Goal: Information Seeking & Learning: Check status

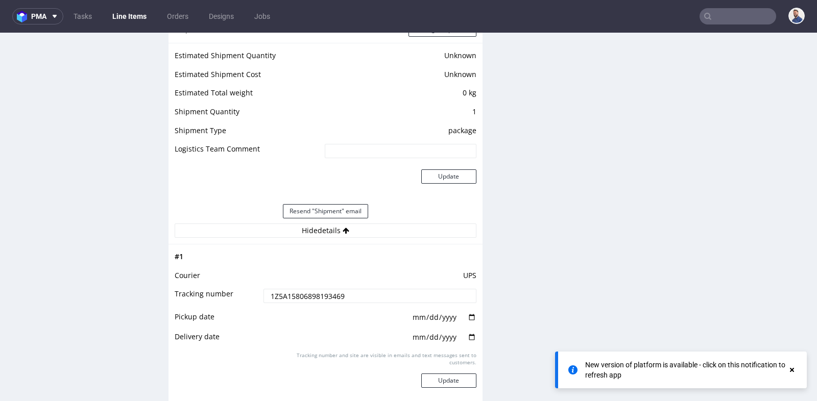
scroll to position [3, 0]
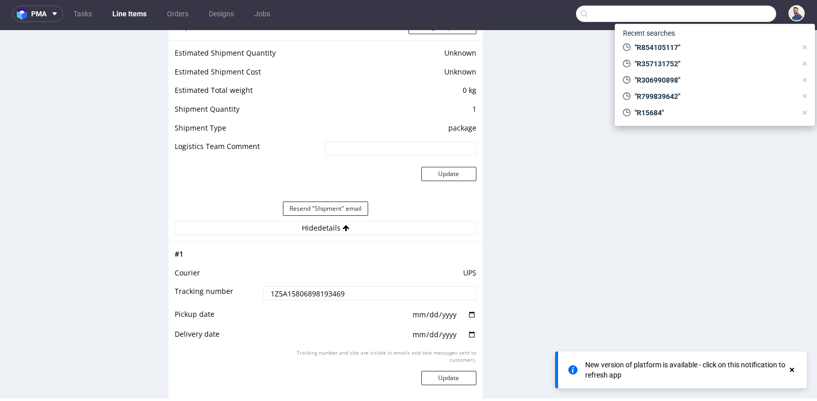
click at [727, 16] on input "text" at bounding box center [676, 14] width 200 height 16
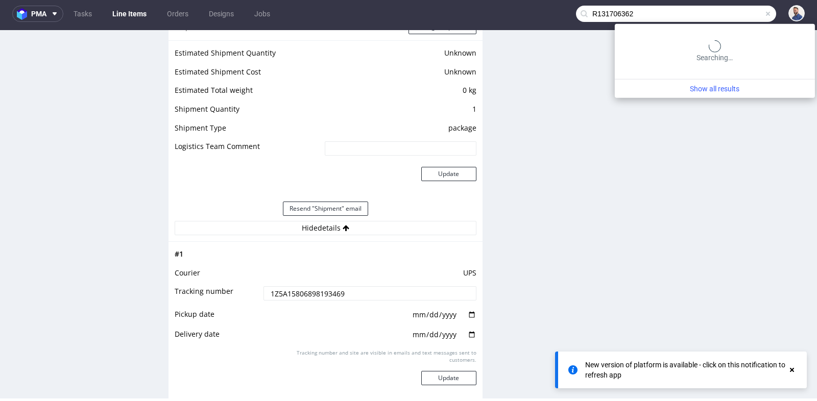
type input "R131706362"
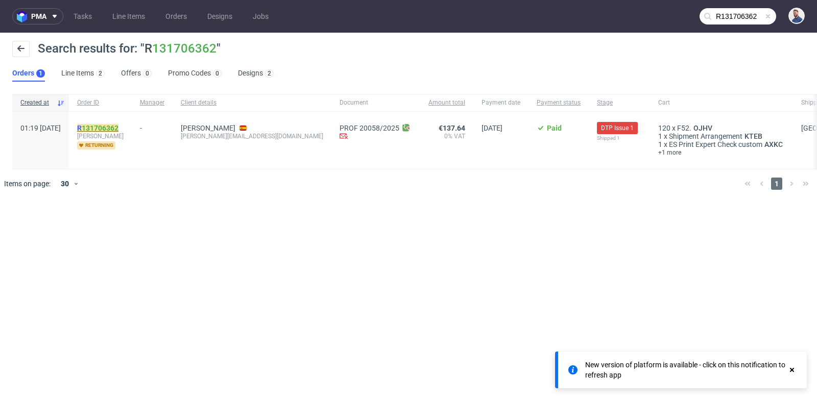
click at [114, 126] on link "131706362" at bounding box center [100, 128] width 37 height 8
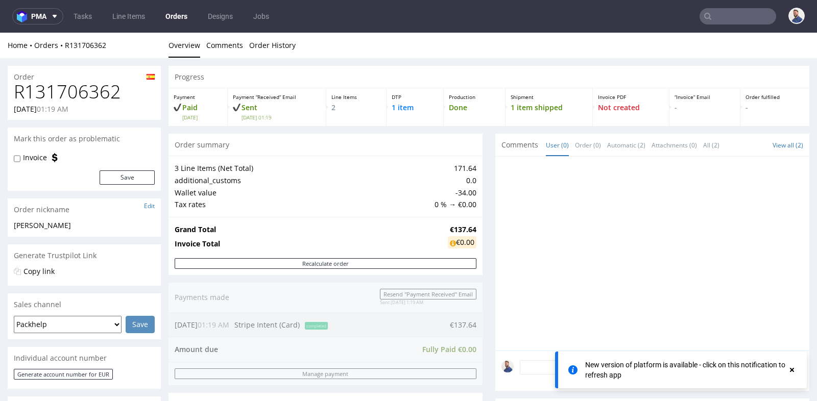
scroll to position [3, 0]
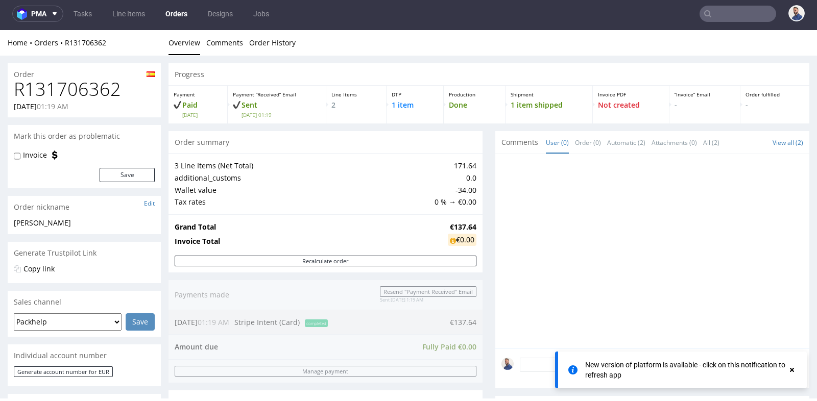
click at [445, 242] on td "€0.00" at bounding box center [460, 241] width 31 height 17
click at [489, 231] on div "Progress Payment Paid [DATE] Payment “Received” Email Sent [DATE] 01:19 Line It…" at bounding box center [488, 382] width 641 height 638
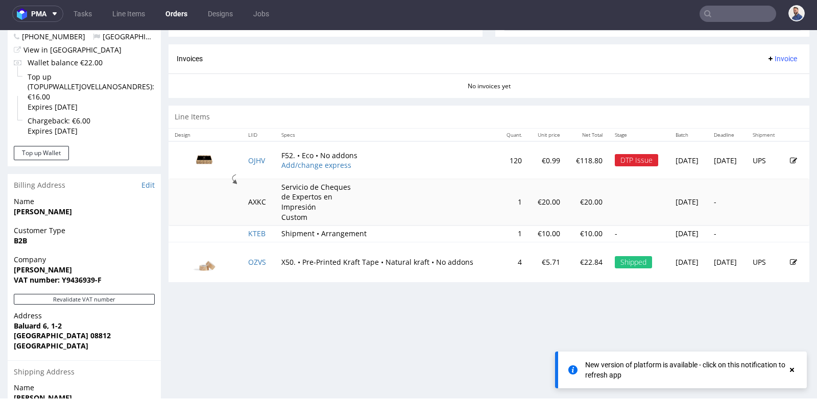
scroll to position [431, 0]
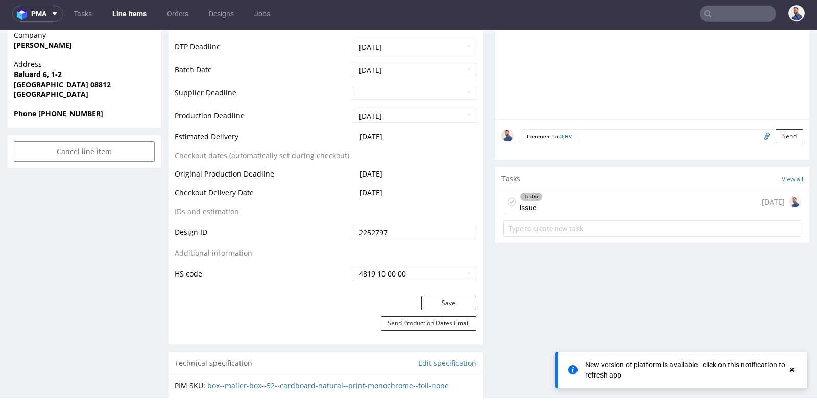
scroll to position [476, 0]
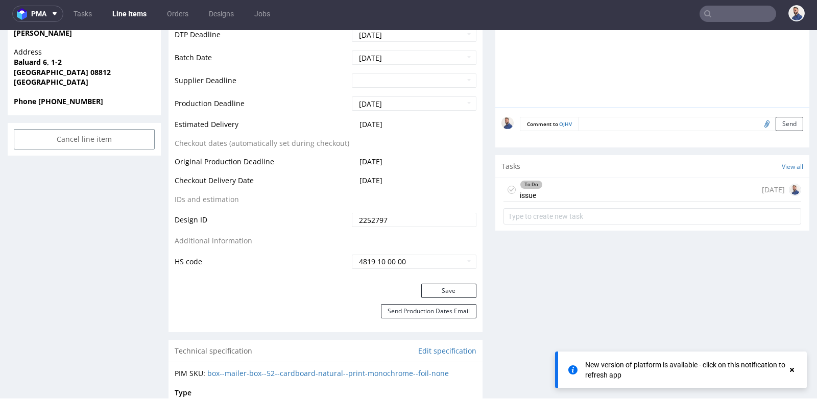
click at [579, 183] on div "To Do issue [DATE]" at bounding box center [652, 190] width 298 height 24
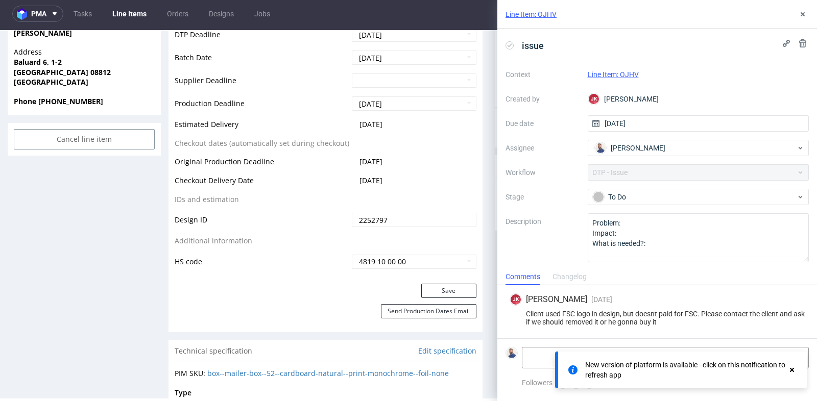
click at [654, 318] on div "Client used FSC logo in design, but doesnt paid for FSC. Please contact the cli…" at bounding box center [656, 318] width 295 height 16
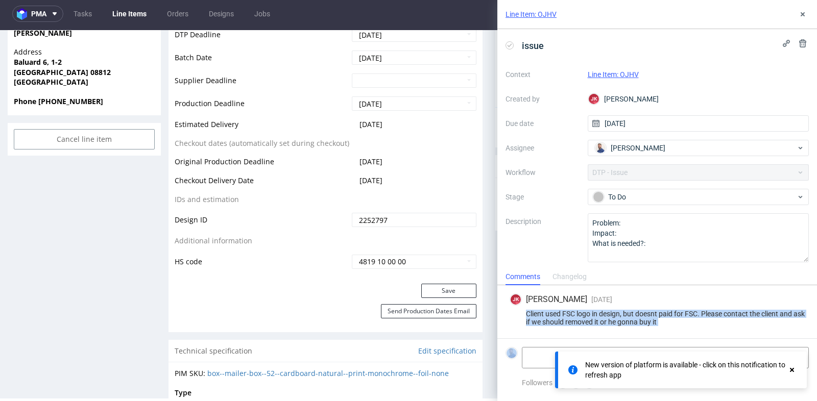
click at [654, 318] on div "Client used FSC logo in design, but doesnt paid for FSC. Please contact the cli…" at bounding box center [656, 318] width 295 height 16
copy div "Client used FSC logo in design, but doesnt paid for FSC. Please contact the cli…"
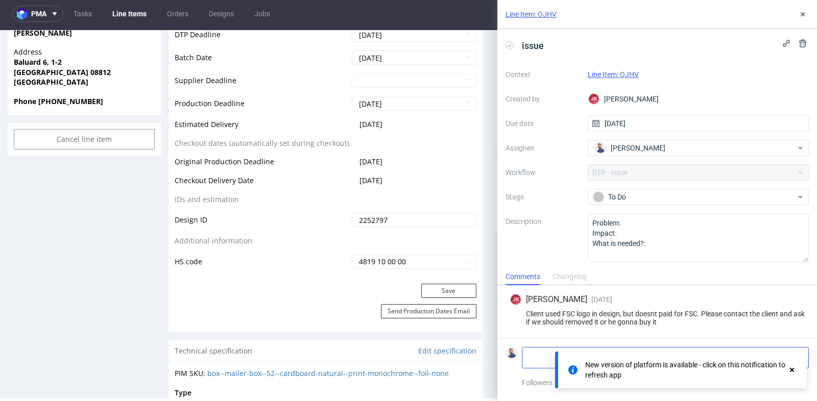
click at [538, 359] on textarea at bounding box center [626, 358] width 209 height 20
paste textarea "[URL][DOMAIN_NAME]"
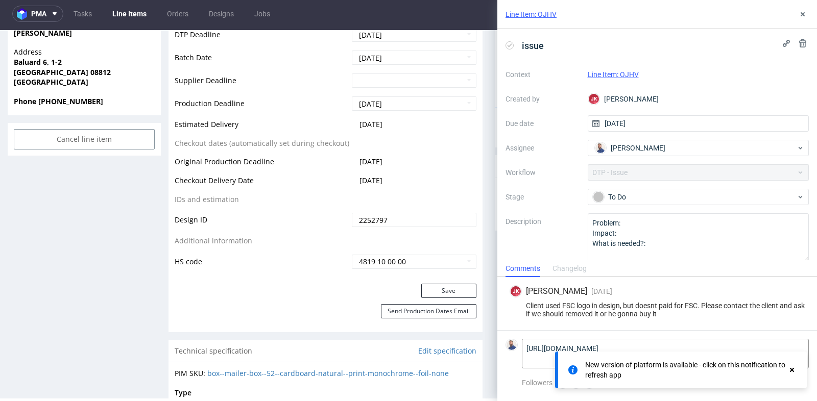
type textarea "[URL][DOMAIN_NAME]"
click at [790, 368] on use at bounding box center [792, 370] width 4 height 4
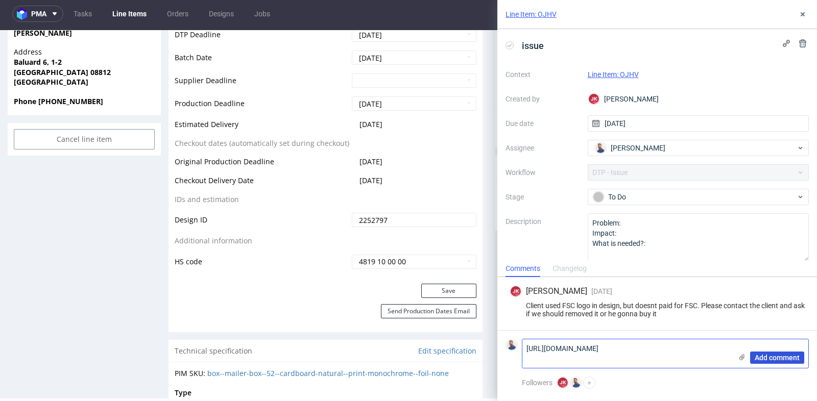
click at [781, 360] on span "Add comment" at bounding box center [776, 357] width 45 height 7
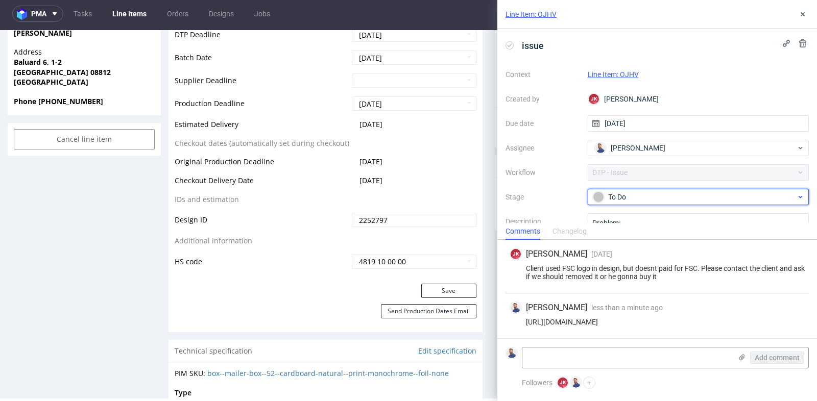
click at [635, 198] on div "To Do" at bounding box center [694, 196] width 203 height 11
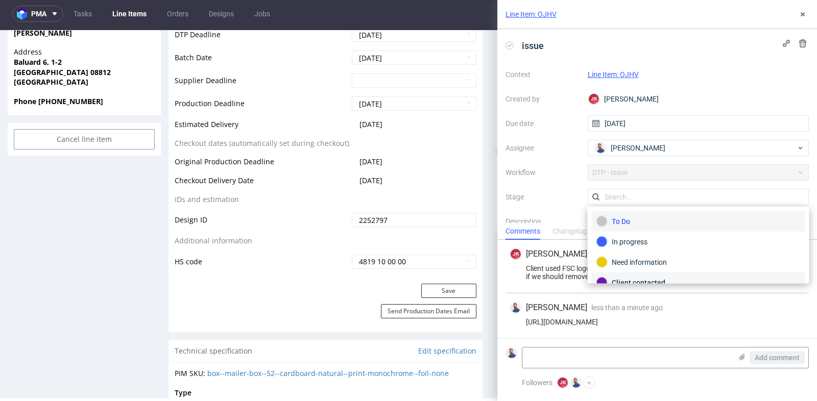
click at [630, 278] on div "Client contacted" at bounding box center [698, 282] width 204 height 11
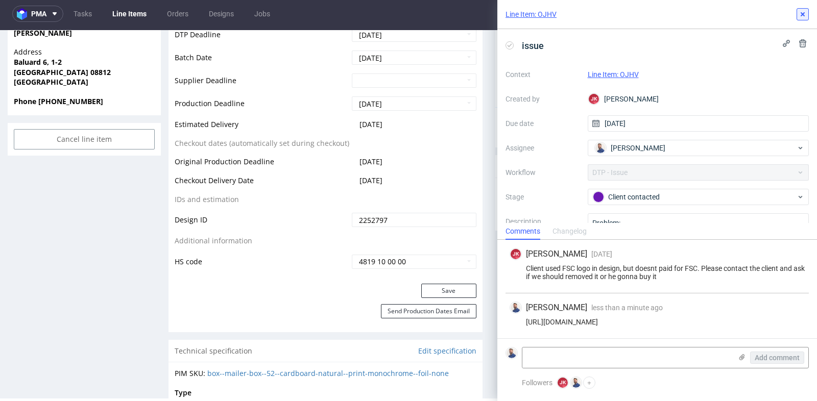
click at [801, 13] on use at bounding box center [802, 14] width 4 height 4
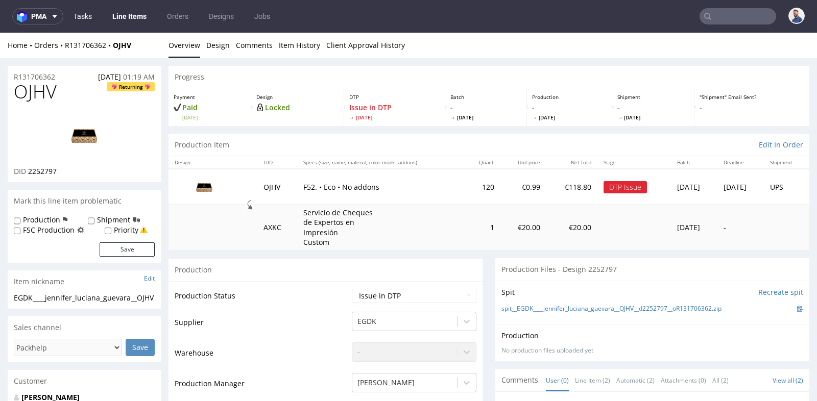
click at [86, 15] on link "Tasks" at bounding box center [82, 16] width 31 height 16
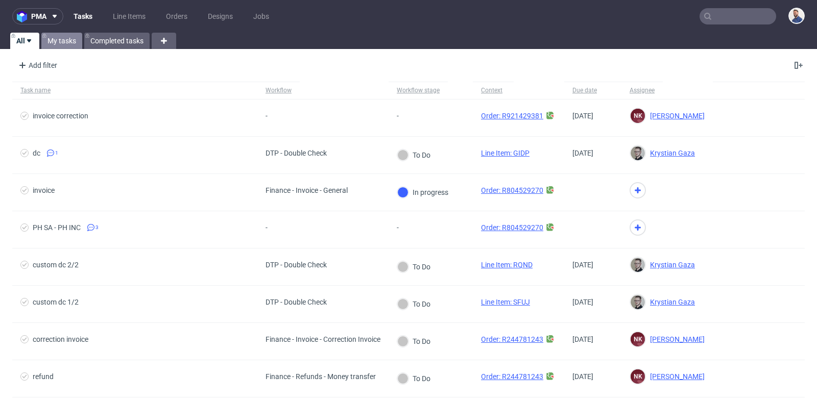
click at [66, 43] on link "My tasks" at bounding box center [61, 41] width 41 height 16
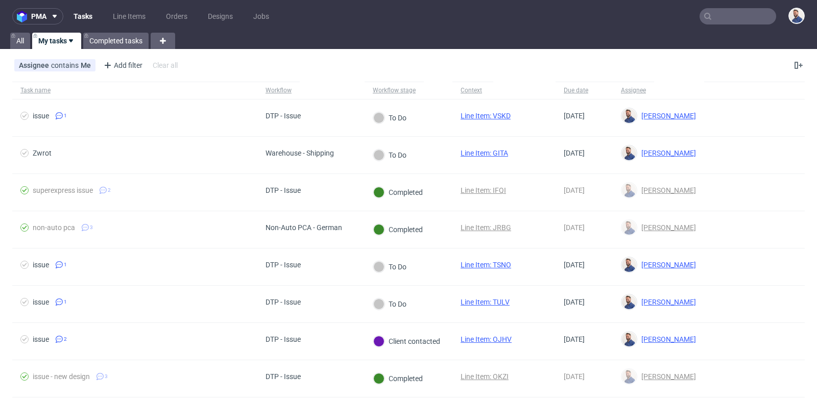
click at [727, 15] on input "text" at bounding box center [737, 16] width 77 height 16
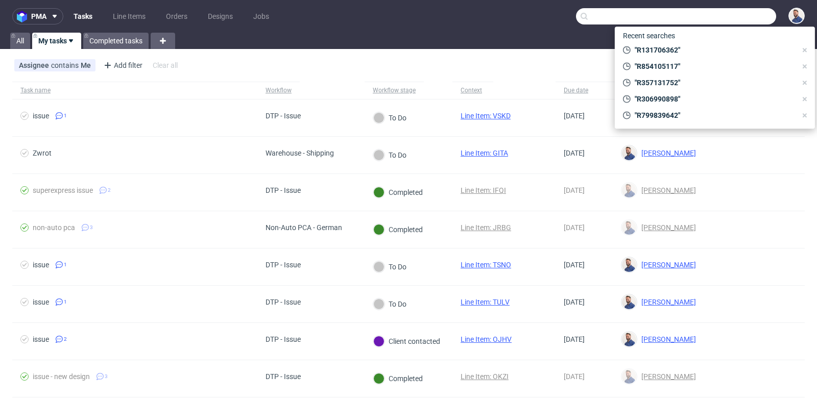
paste input "R165562675"
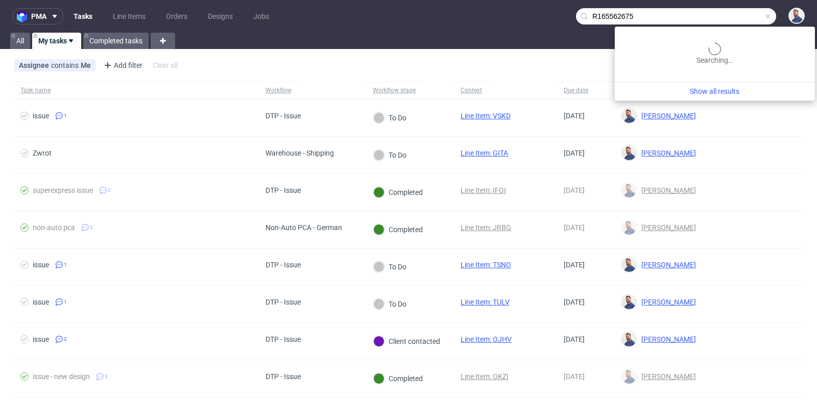
type input "R165562675"
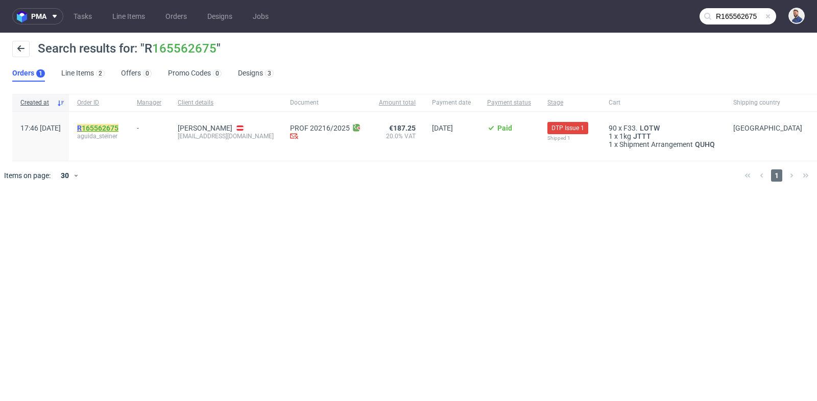
click at [118, 125] on link "165562675" at bounding box center [100, 128] width 37 height 8
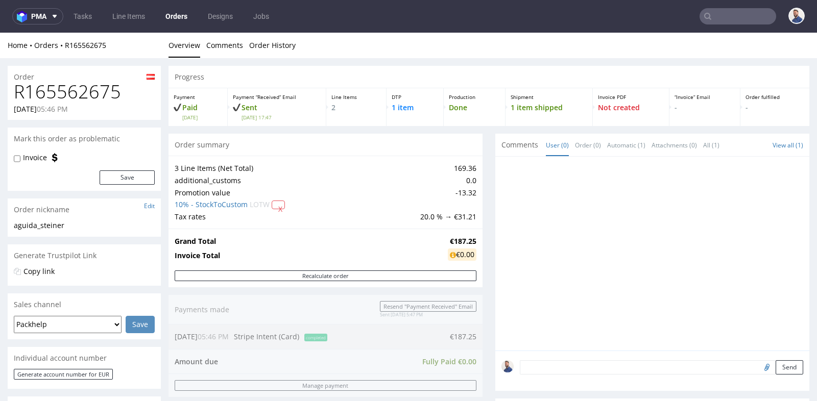
click at [478, 170] on div "Progress Payment Paid [DATE] Payment “Received” Email Sent [DATE] 17:47 Line It…" at bounding box center [488, 371] width 641 height 611
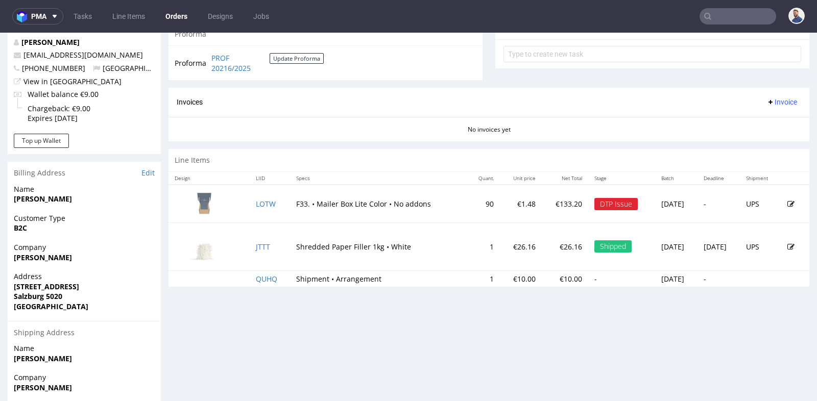
scroll to position [408, 0]
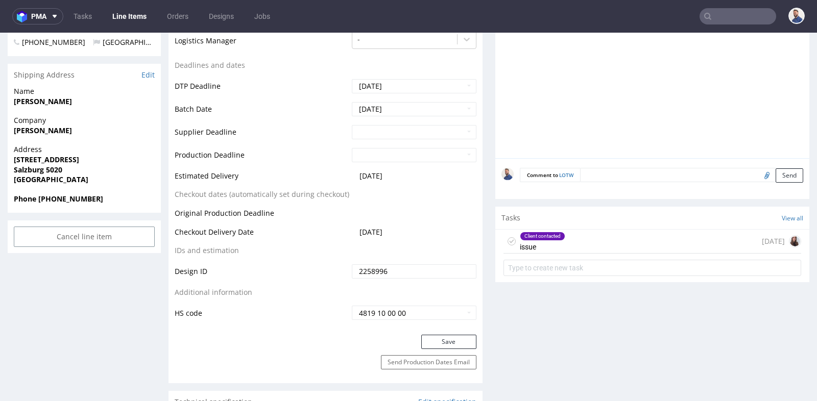
scroll to position [385, 0]
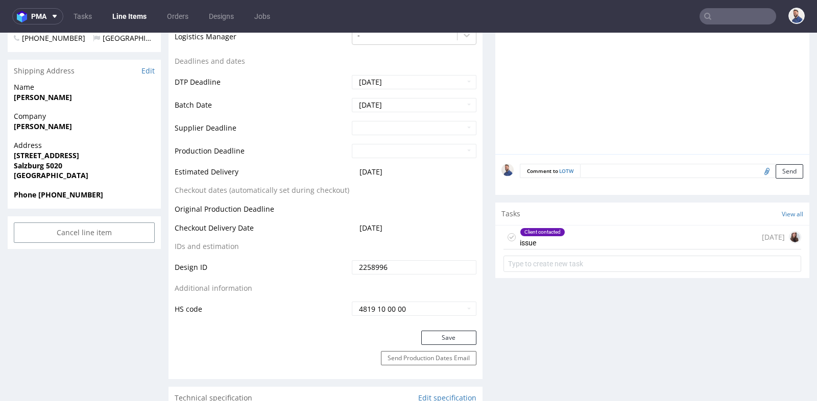
click at [596, 234] on div "Client contacted issue [DATE]" at bounding box center [652, 238] width 298 height 24
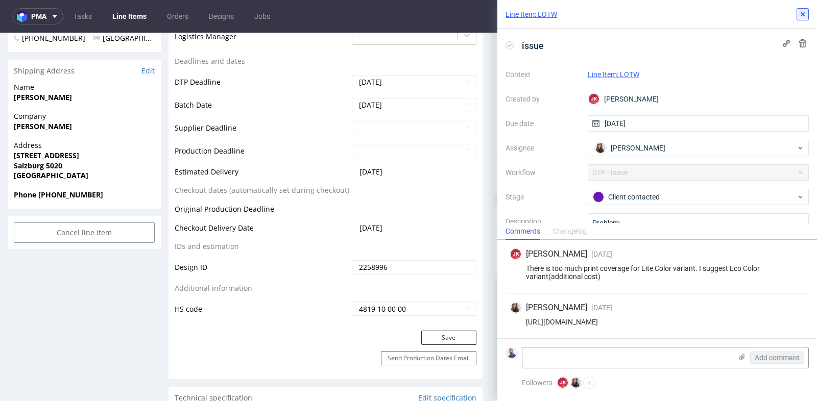
click at [799, 10] on icon at bounding box center [802, 14] width 8 height 8
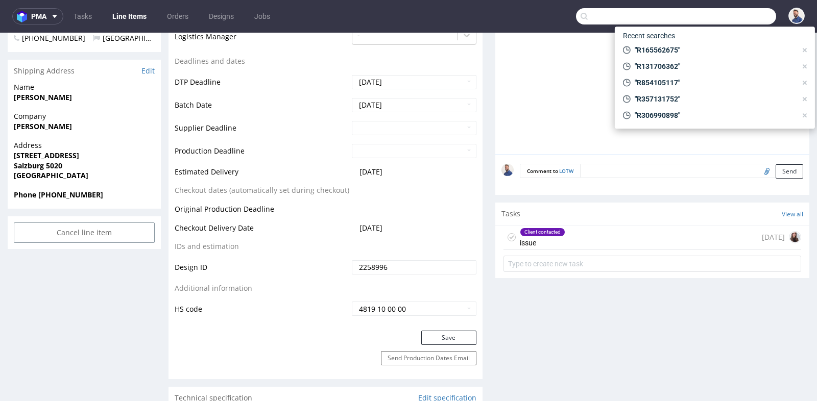
click at [748, 13] on input "text" at bounding box center [676, 16] width 200 height 16
paste input "GSPT268178"
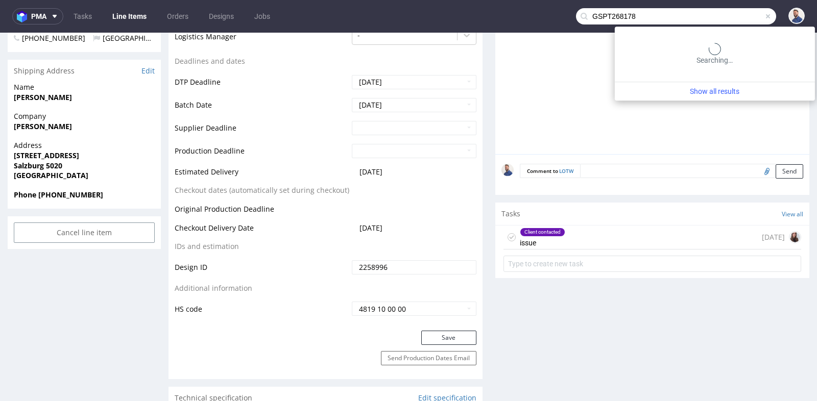
type input "GSPT268178"
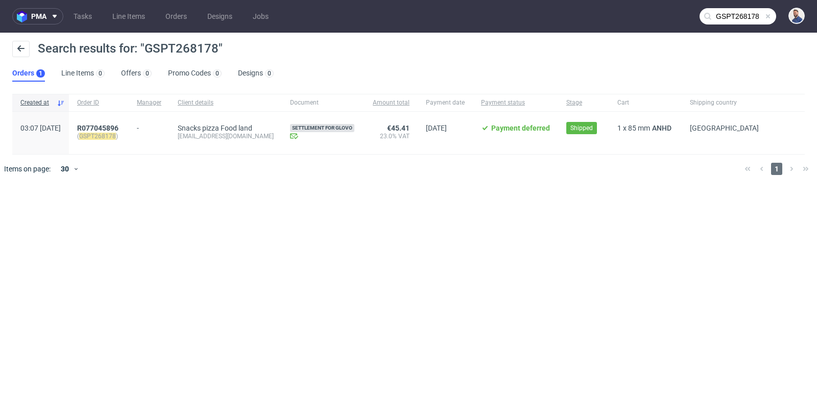
click at [116, 122] on div "R077045896 ( GSPT268178 )" at bounding box center [99, 133] width 60 height 42
click at [116, 124] on span "R077045896" at bounding box center [97, 128] width 41 height 8
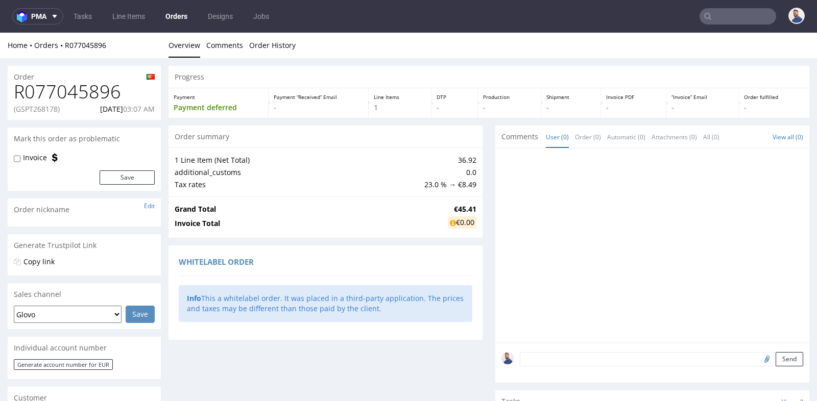
click at [164, 186] on div "Order R077045896 (GSPT268178) [DATE] 03:07 AM Mark this order as problematic In…" at bounding box center [408, 371] width 817 height 627
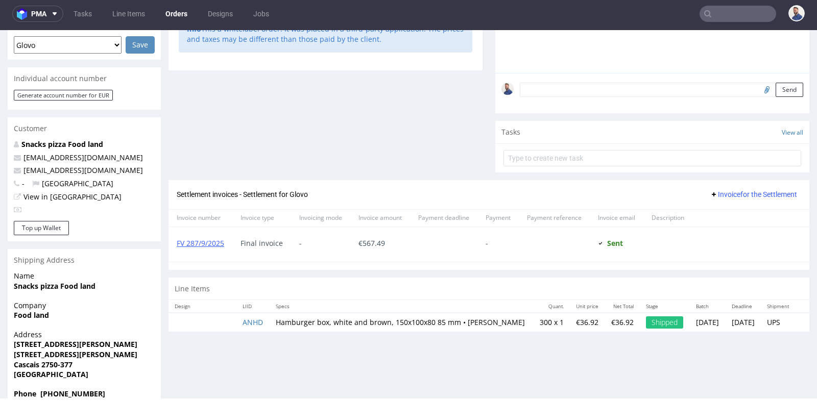
scroll to position [266, 0]
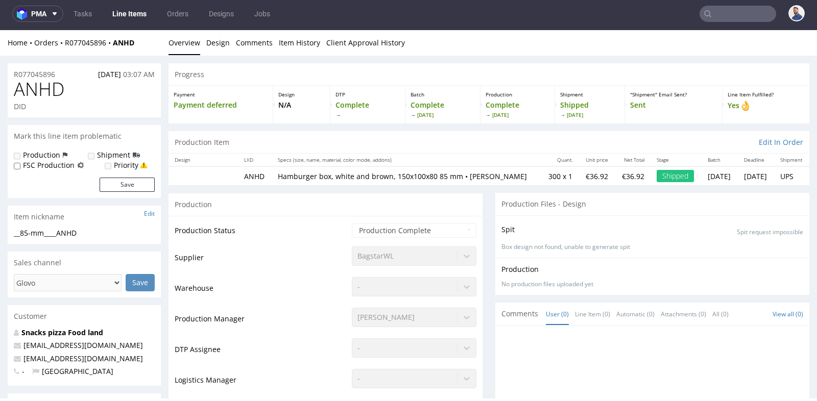
click at [352, 288] on div "-" at bounding box center [414, 284] width 125 height 14
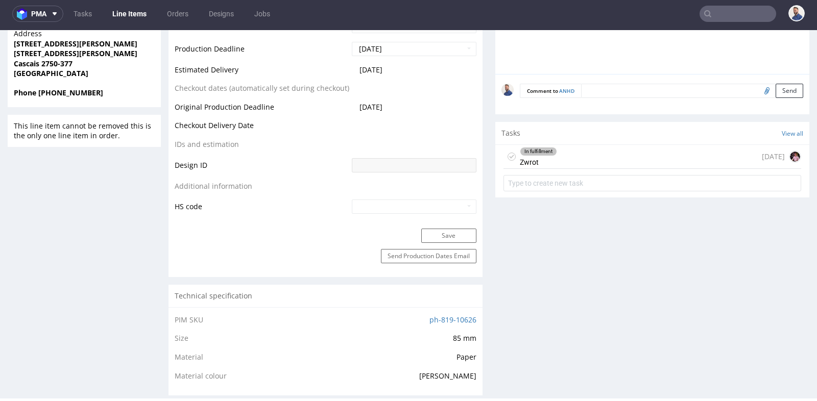
scroll to position [499, 0]
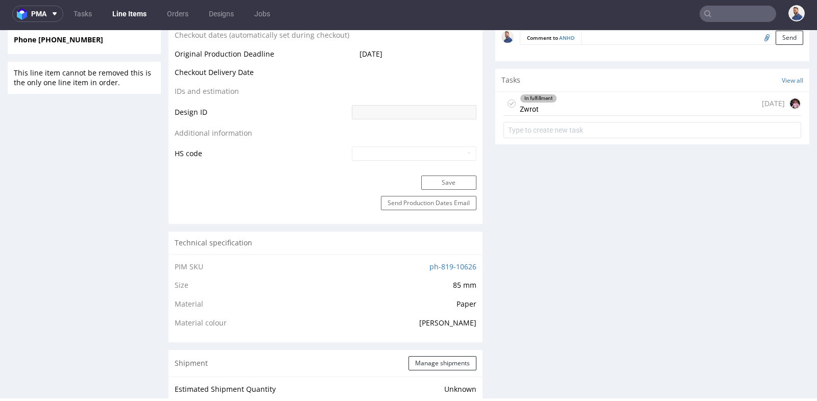
click at [589, 106] on div "In fulfillment Zwrot [DATE]" at bounding box center [652, 104] width 298 height 24
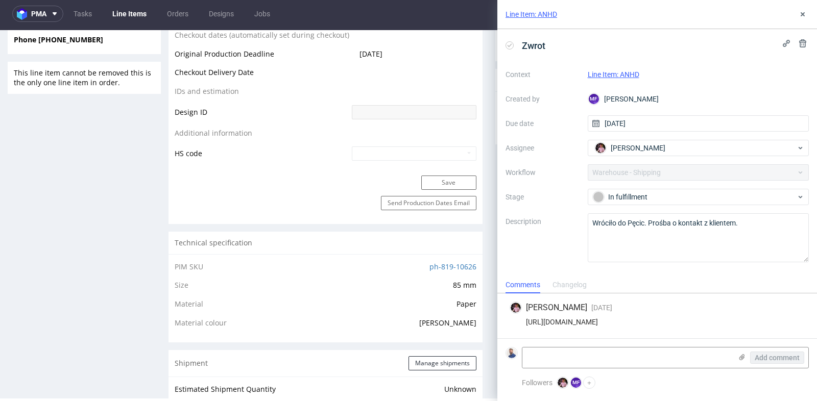
click at [639, 322] on div "[URL][DOMAIN_NAME]" at bounding box center [656, 322] width 295 height 8
copy div "[URL][DOMAIN_NAME]"
